Goal: Information Seeking & Learning: Find specific fact

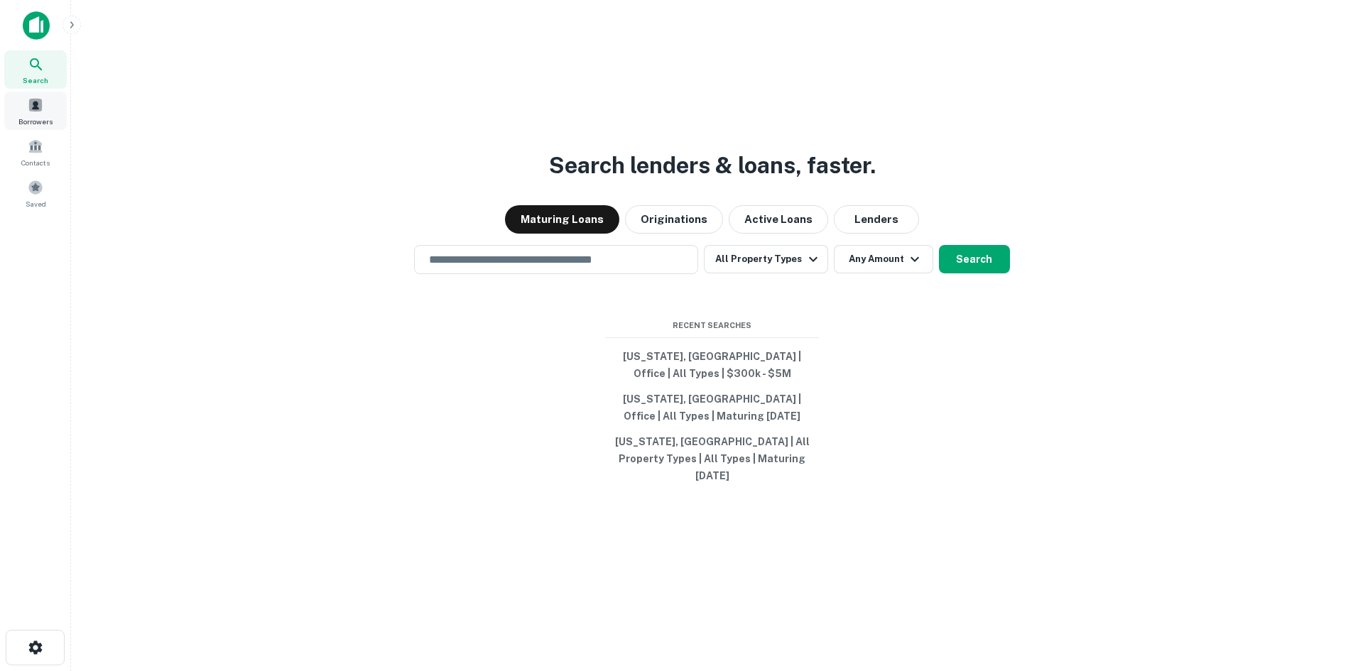
click at [31, 117] on span "Borrowers" at bounding box center [35, 121] width 34 height 11
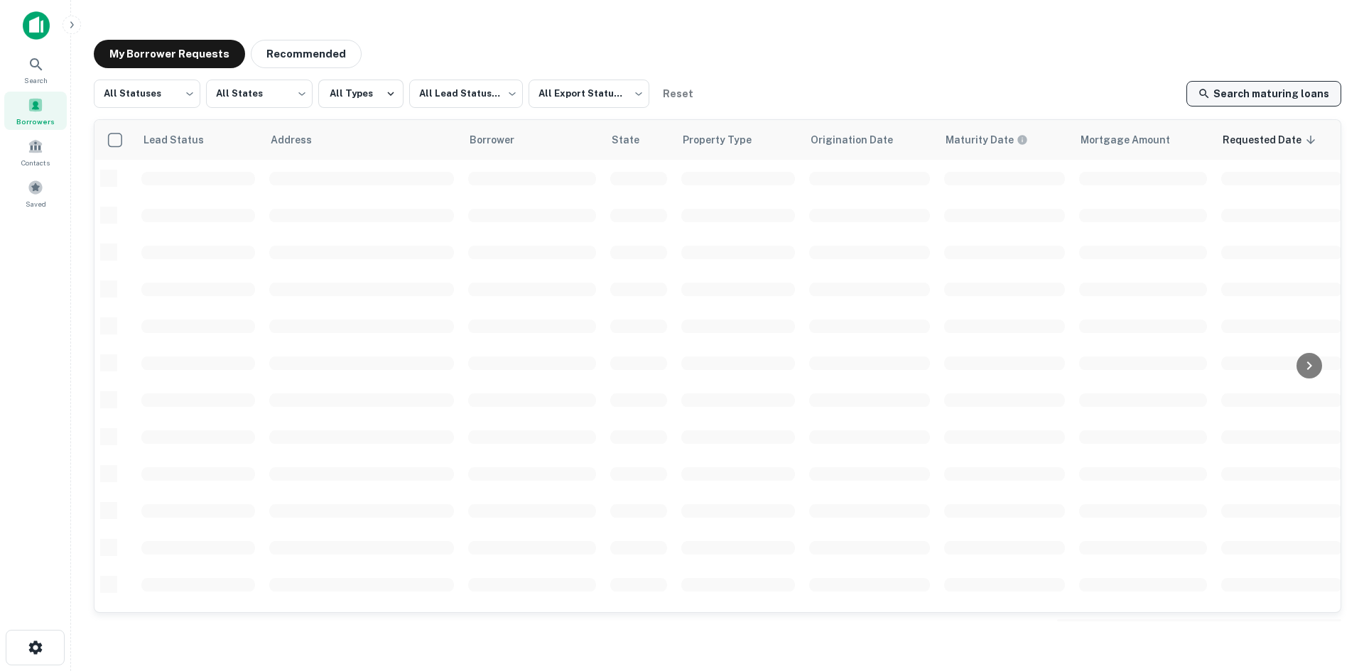
click at [1231, 98] on link "Search maturing loans" at bounding box center [1263, 94] width 155 height 26
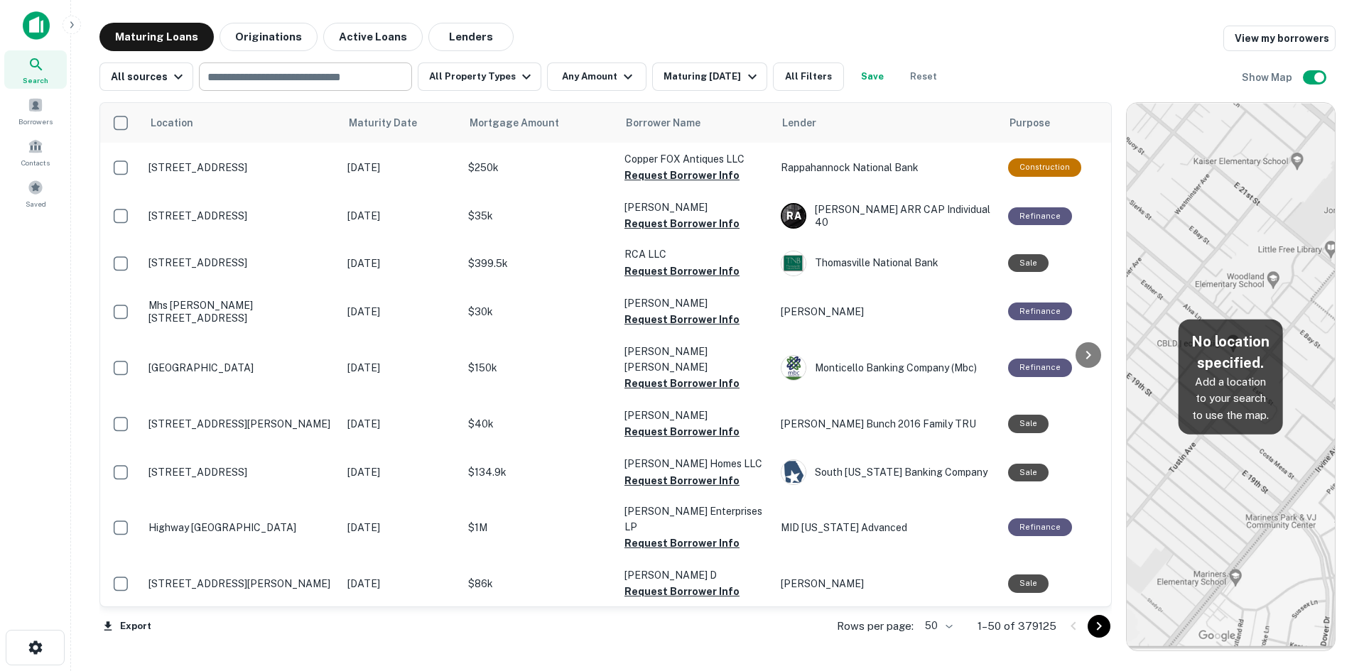
click at [259, 83] on input "text" at bounding box center [304, 77] width 202 height 20
type input "**********"
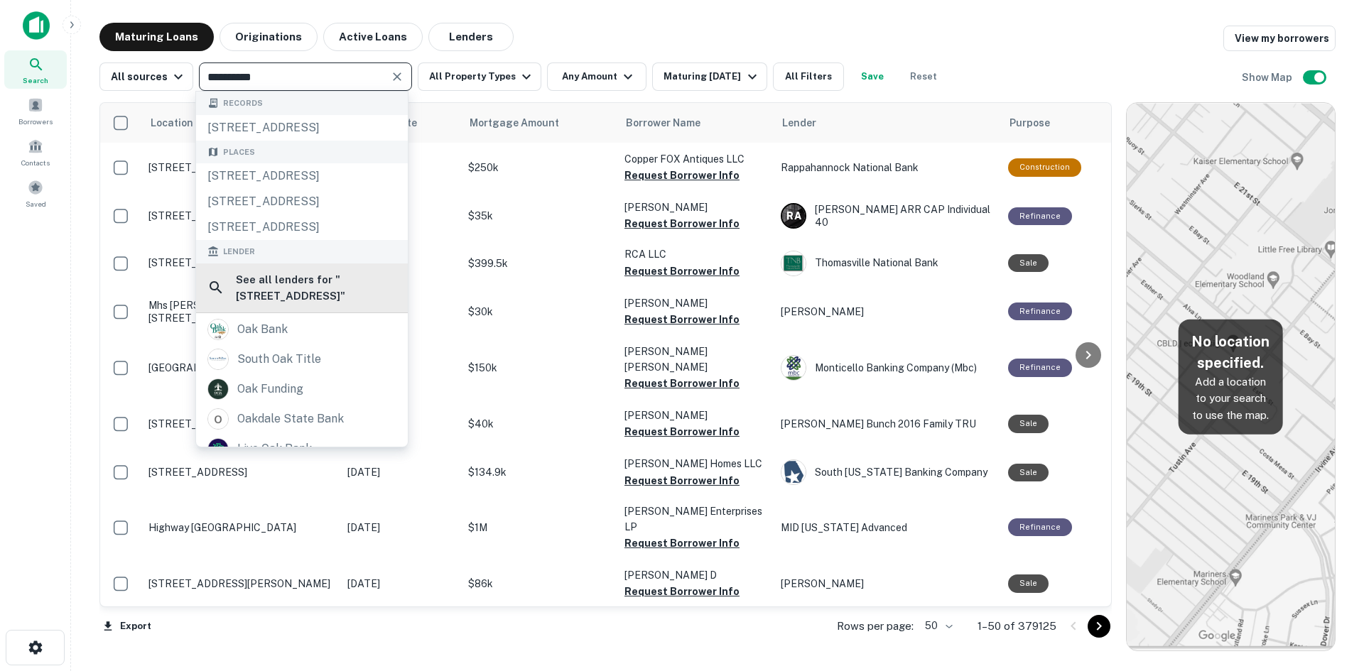
click at [320, 305] on h6 "See all lenders for " 634 oak st "" at bounding box center [316, 287] width 161 height 33
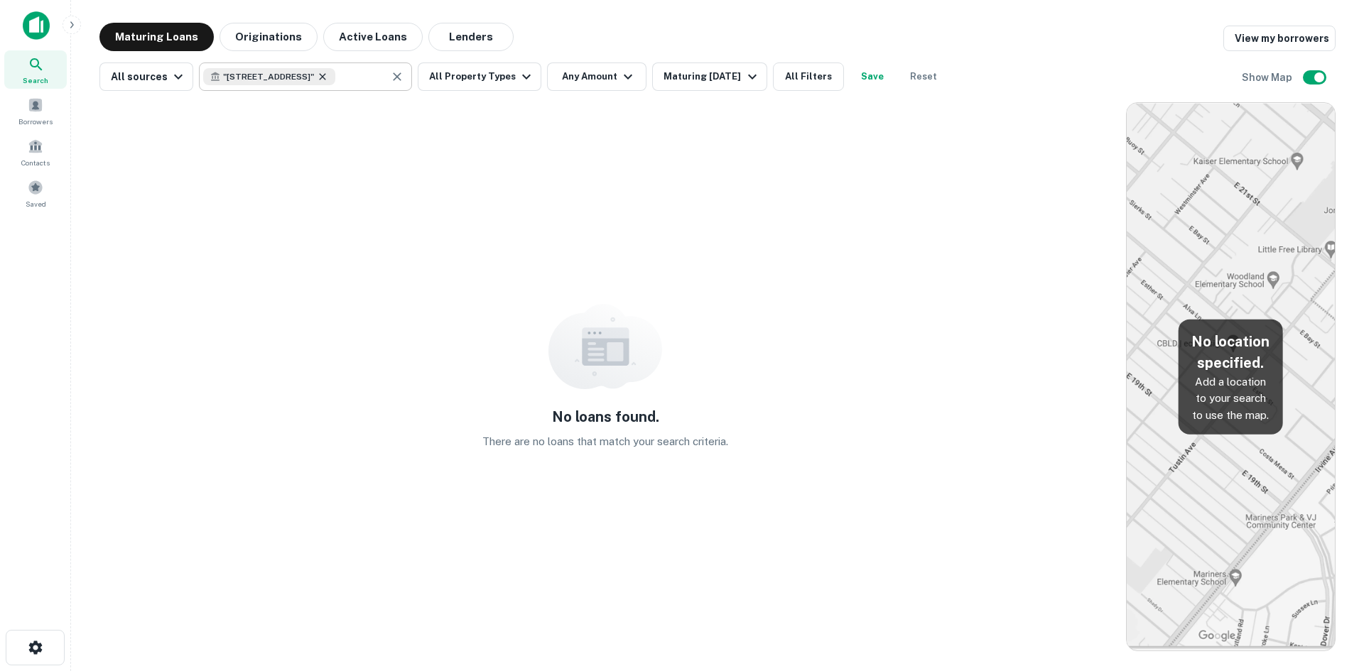
click at [320, 78] on icon at bounding box center [323, 76] width 6 height 6
type input "*****"
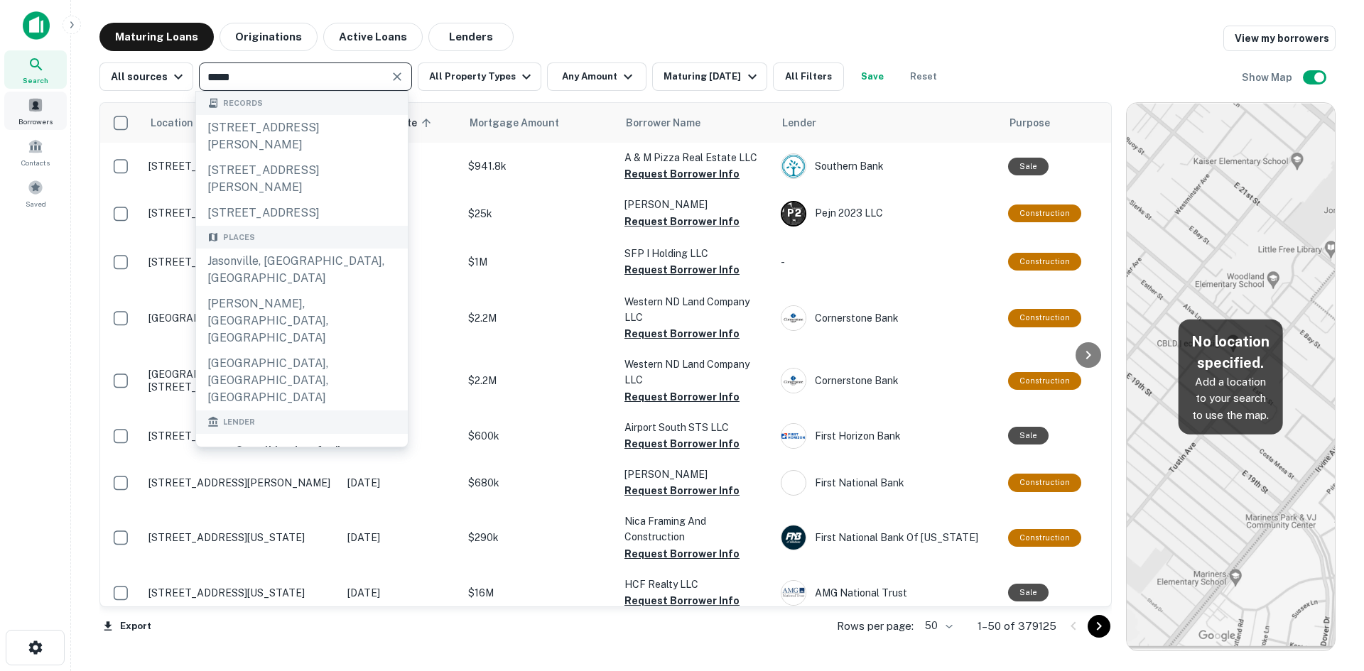
click at [36, 116] on span "Borrowers" at bounding box center [35, 121] width 34 height 11
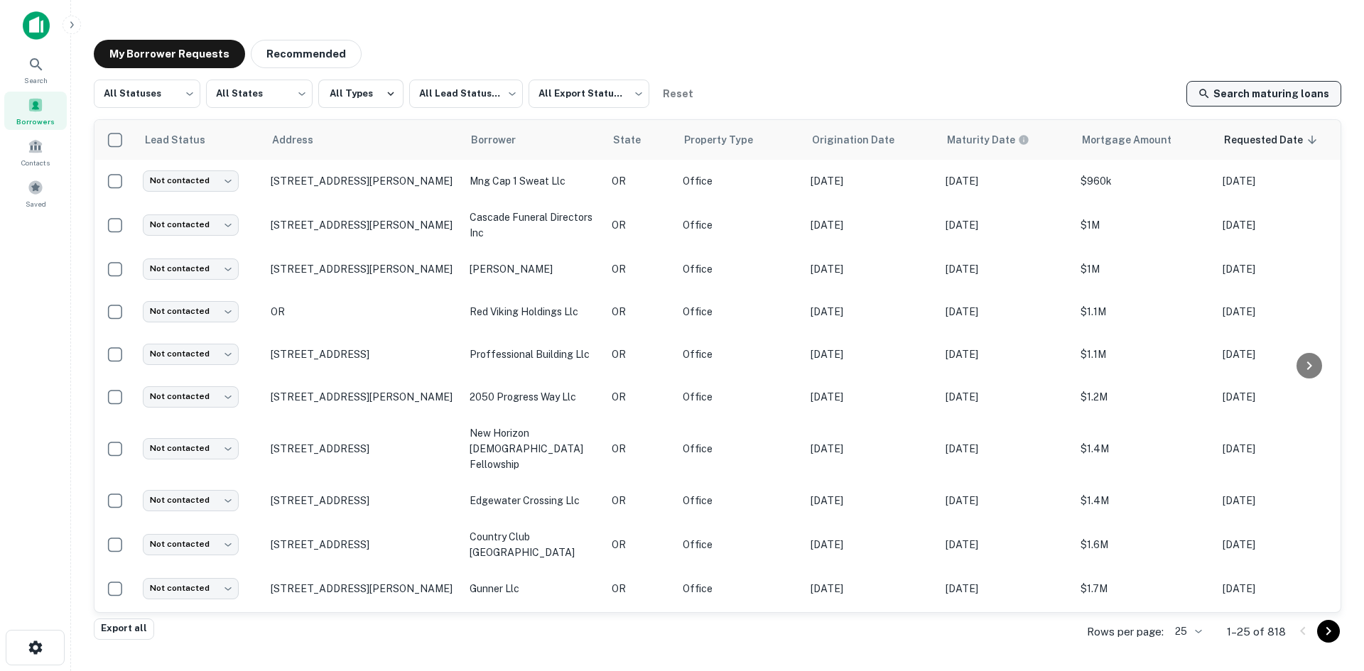
click at [1222, 95] on link "Search maturing loans" at bounding box center [1263, 94] width 155 height 26
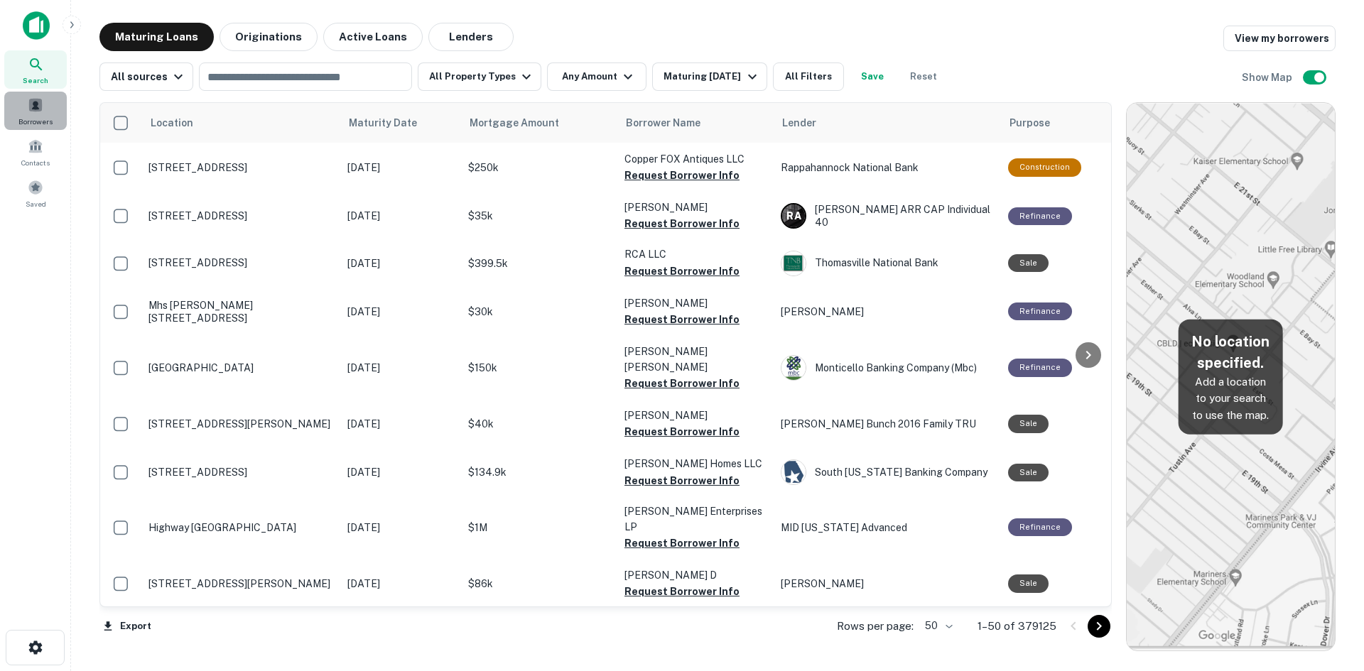
click at [31, 116] on span "Borrowers" at bounding box center [35, 121] width 34 height 11
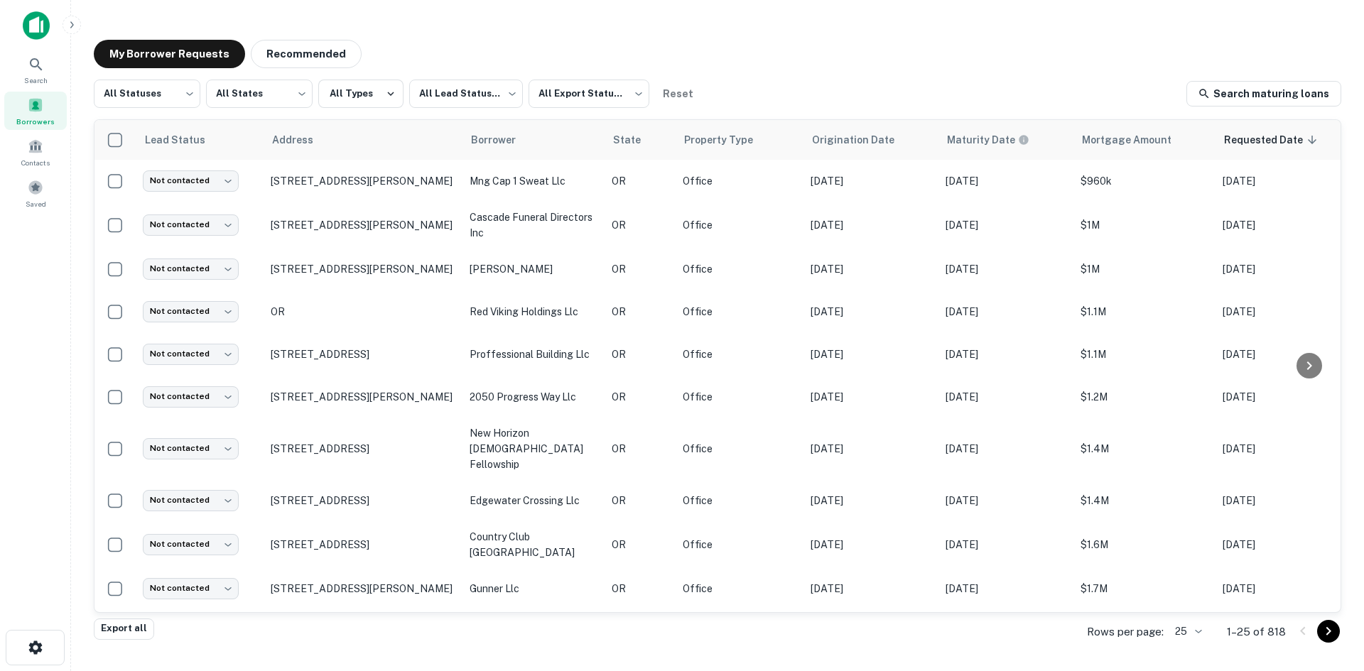
click at [1199, 636] on body "Search Borrowers Contacts Saved My Borrower Requests Recommended All Statuses *…" at bounding box center [682, 335] width 1364 height 671
click at [1187, 585] on li "250" at bounding box center [1189, 591] width 48 height 26
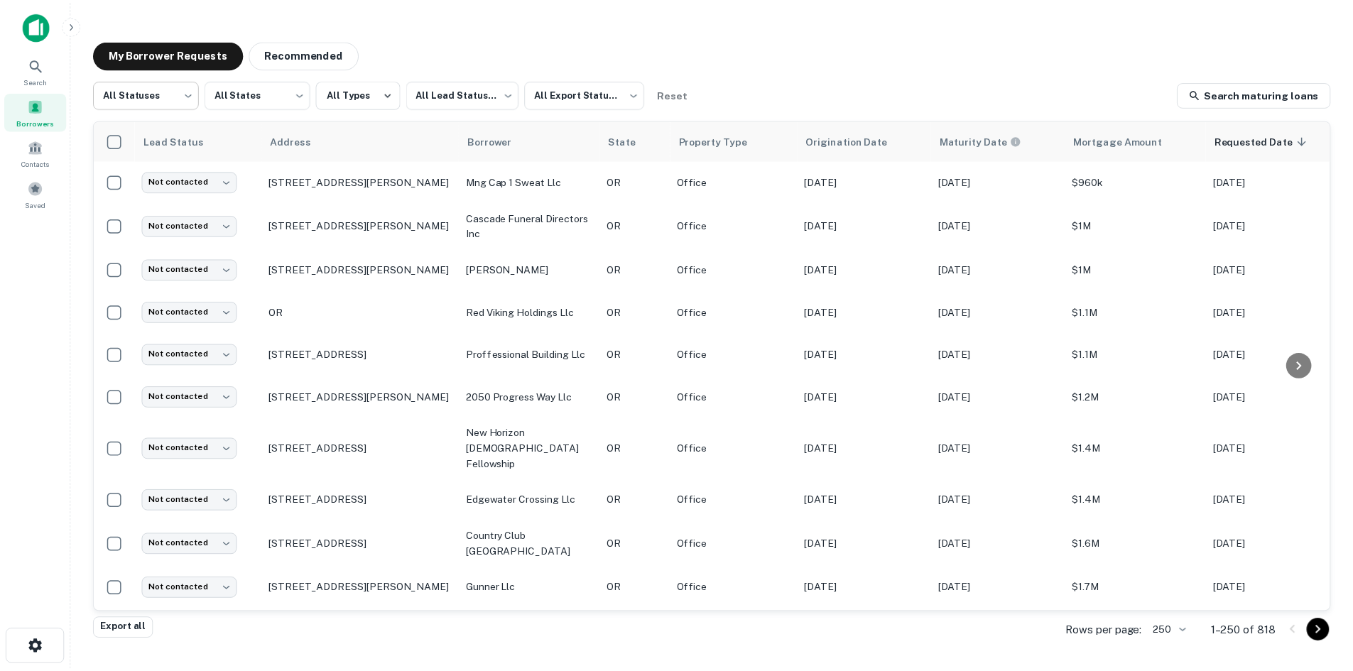
scroll to position [7737, 0]
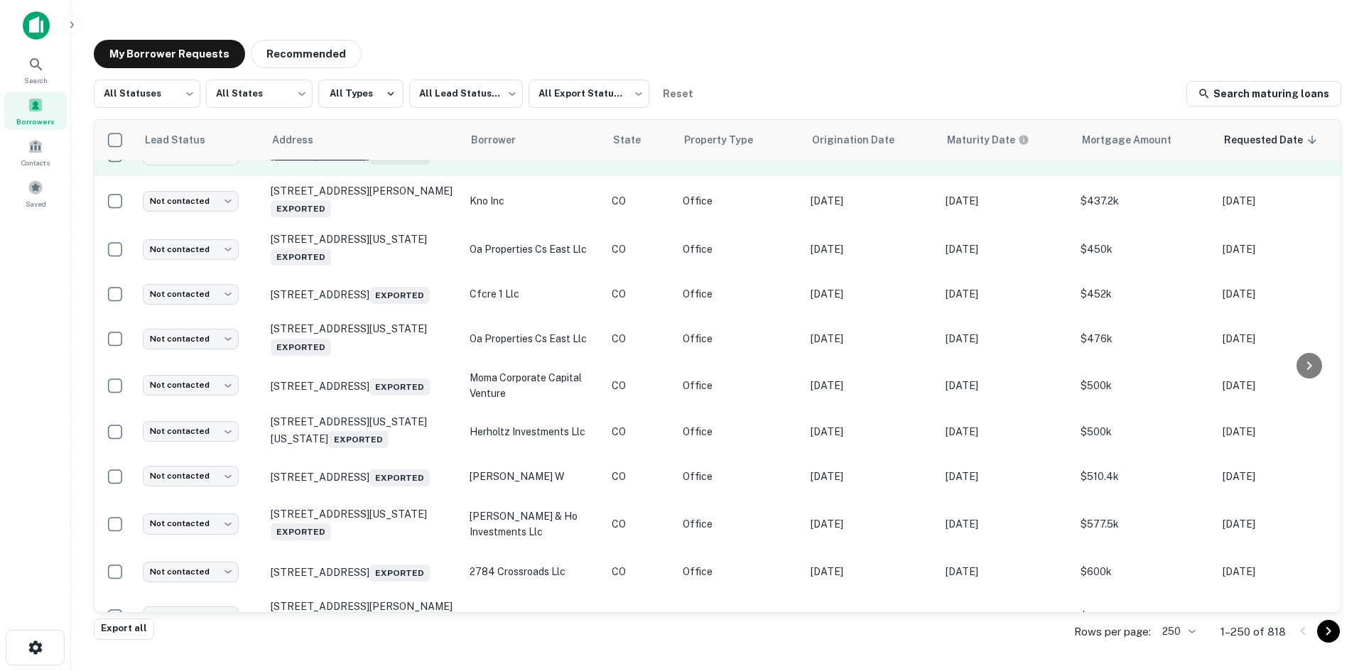
click at [423, 165] on p "634 Oak St Steamboat Springs, CO80487 Exported" at bounding box center [363, 155] width 185 height 20
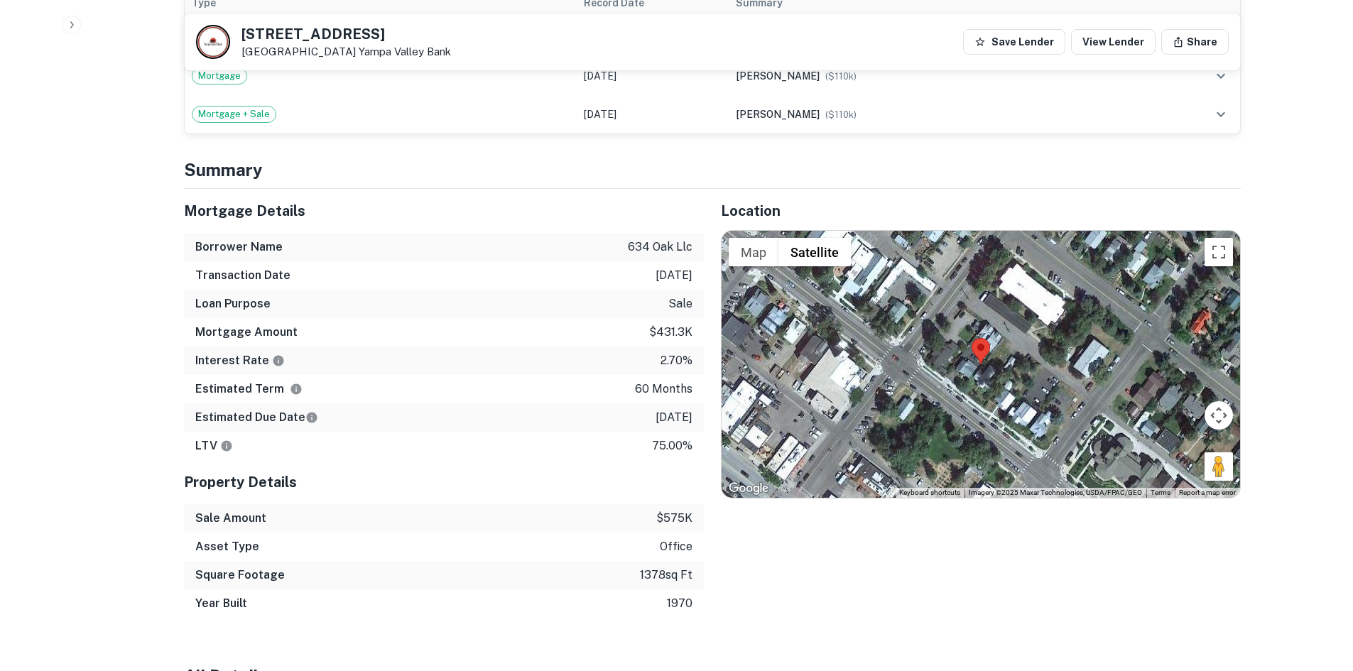
scroll to position [994, 0]
